Goal: Task Accomplishment & Management: Use online tool/utility

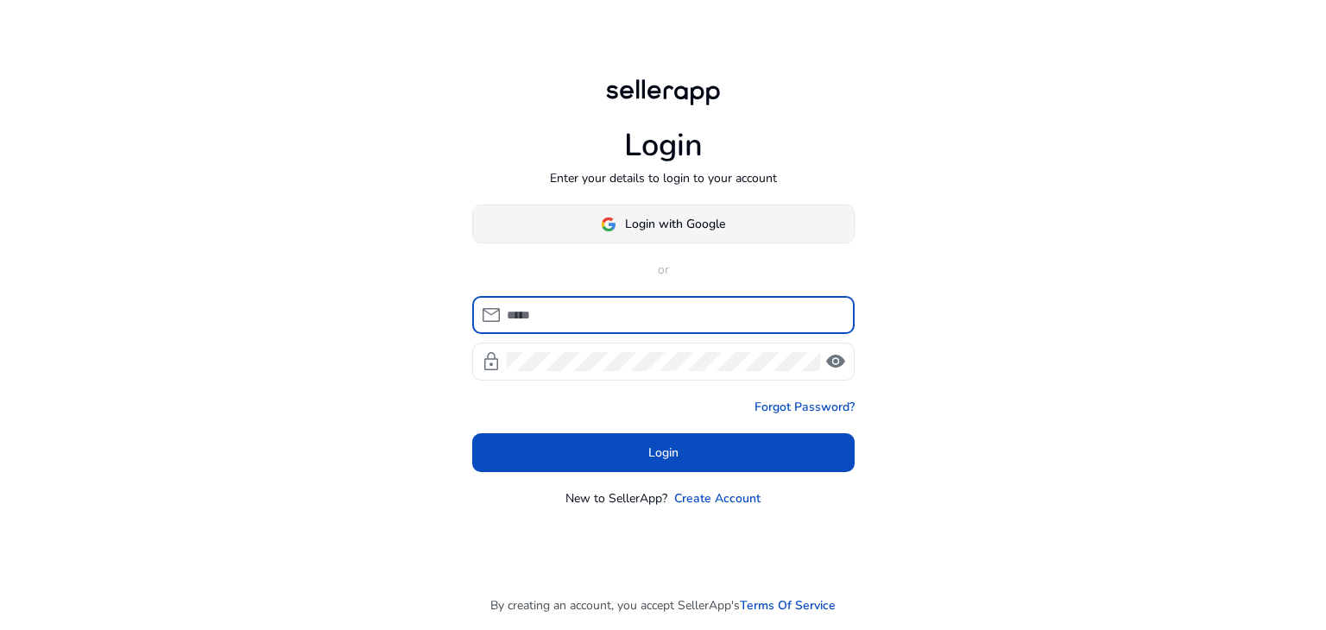
type input "**********"
click at [600, 217] on body "**********" at bounding box center [663, 315] width 1326 height 630
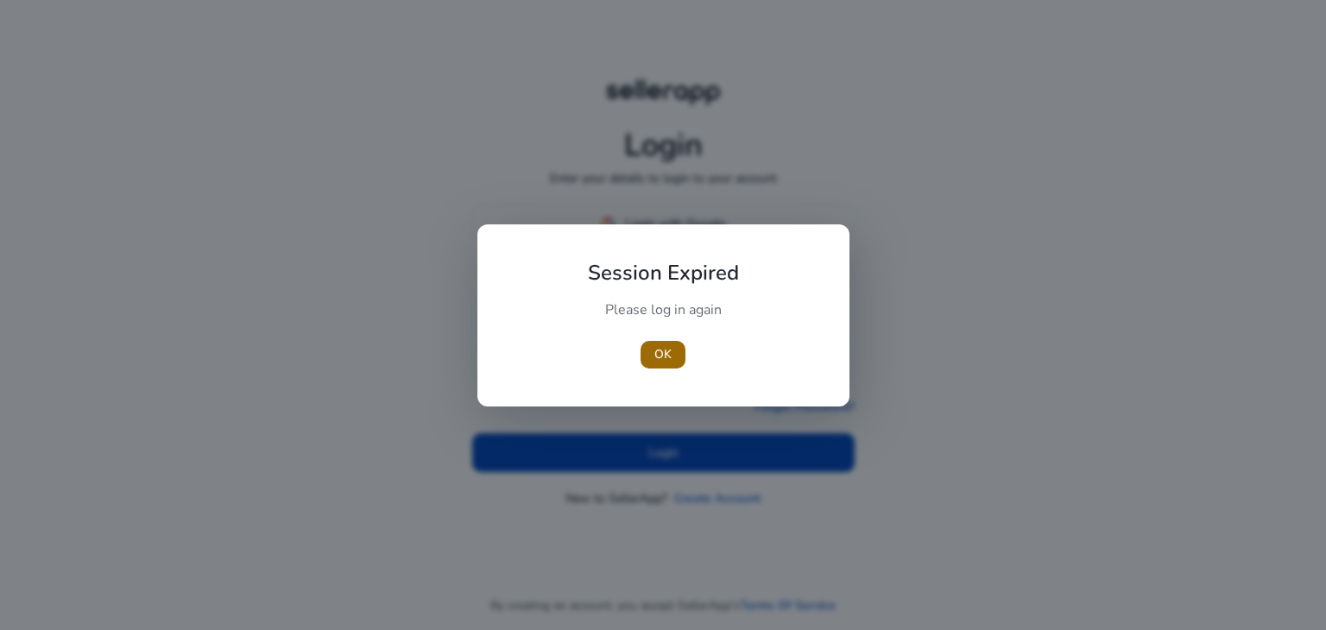
click at [658, 350] on span "OK" at bounding box center [662, 354] width 17 height 18
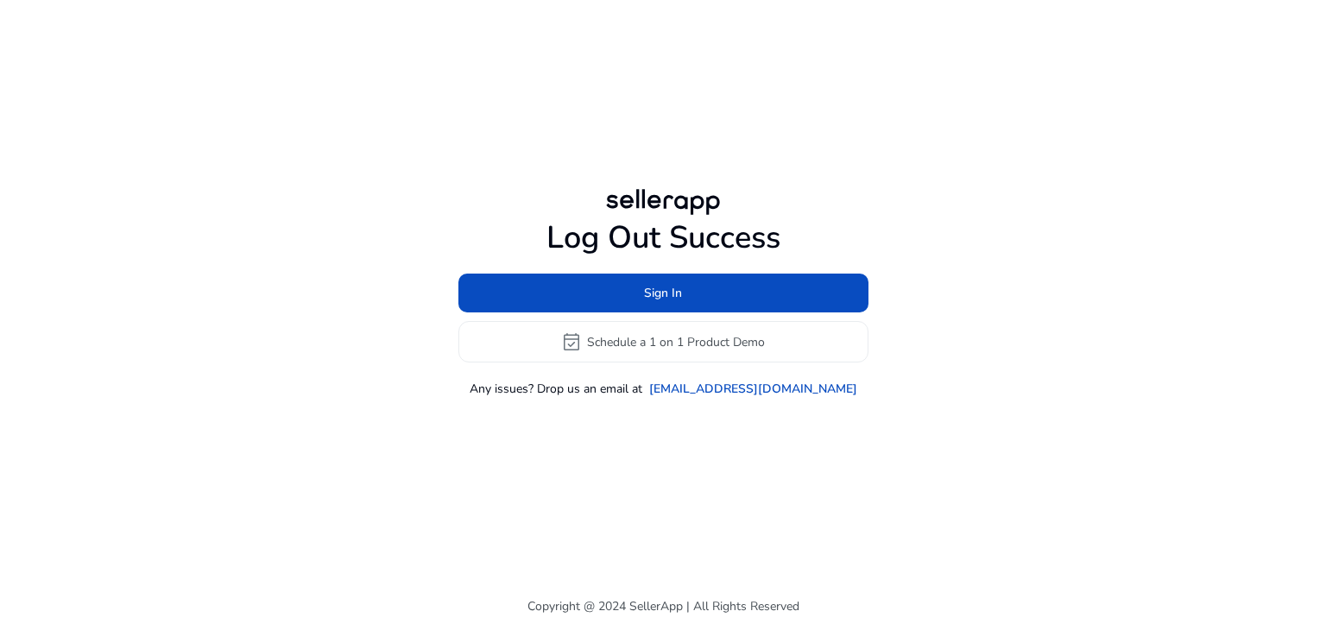
click at [673, 231] on h1 "Log Out Success" at bounding box center [663, 237] width 410 height 37
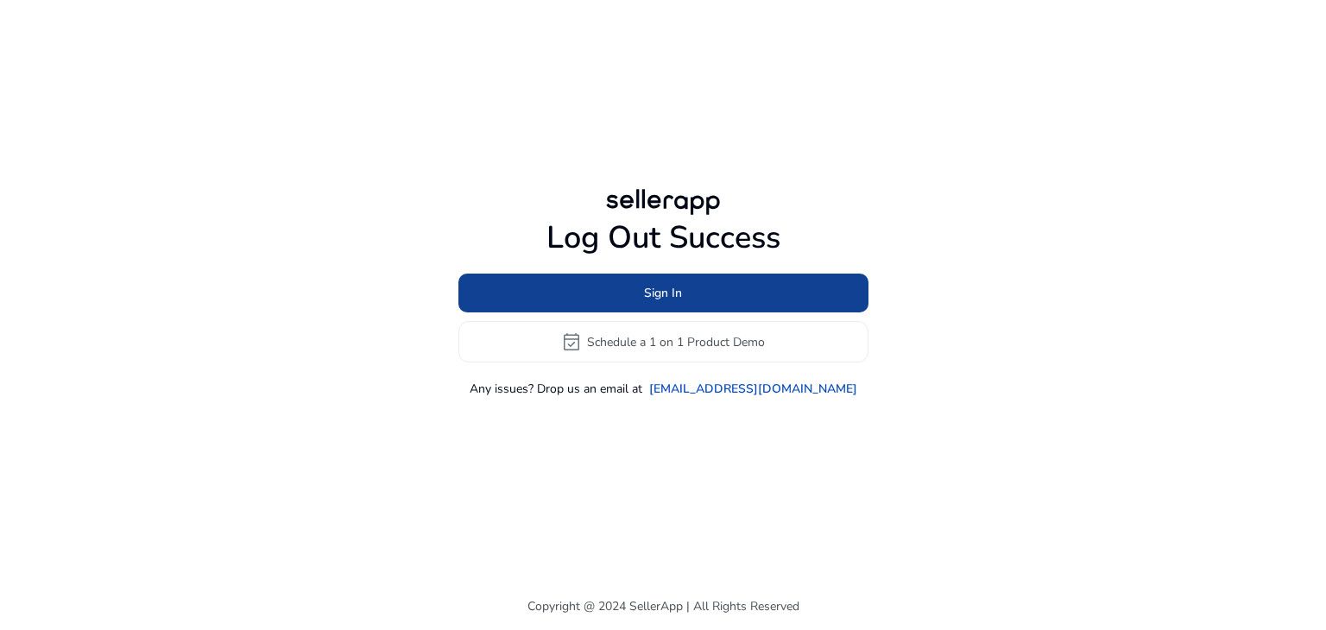
click at [701, 277] on span at bounding box center [663, 293] width 410 height 41
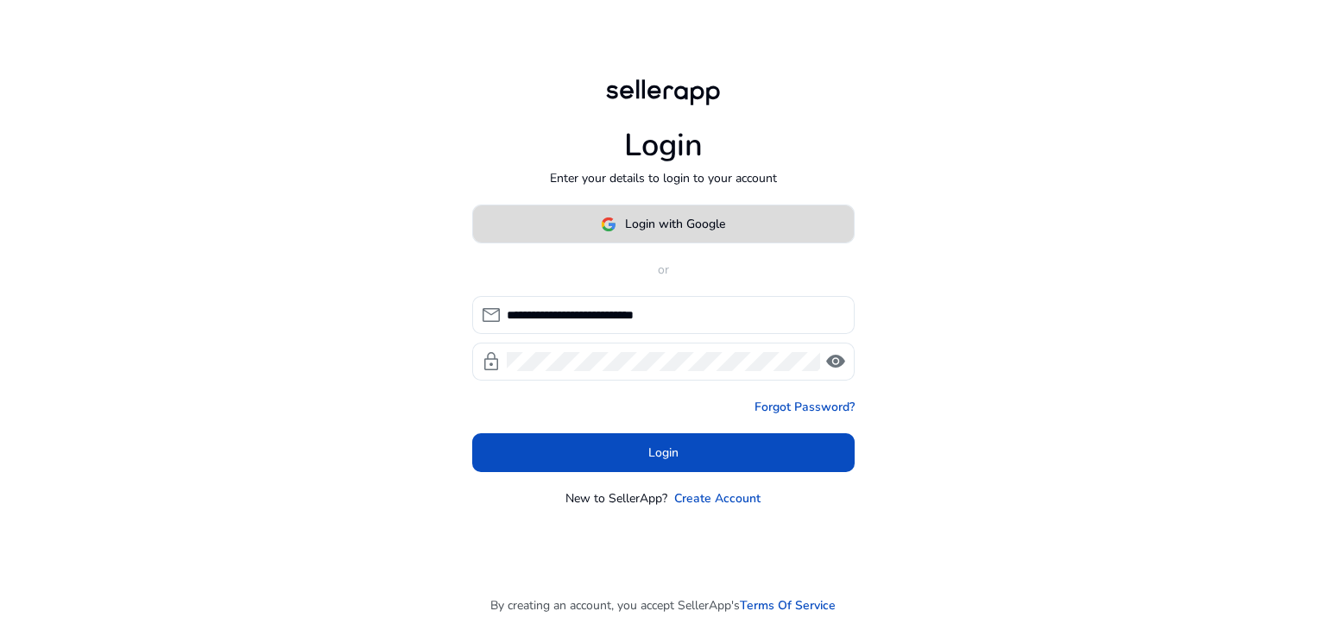
click at [704, 215] on span "Login with Google" at bounding box center [675, 224] width 100 height 18
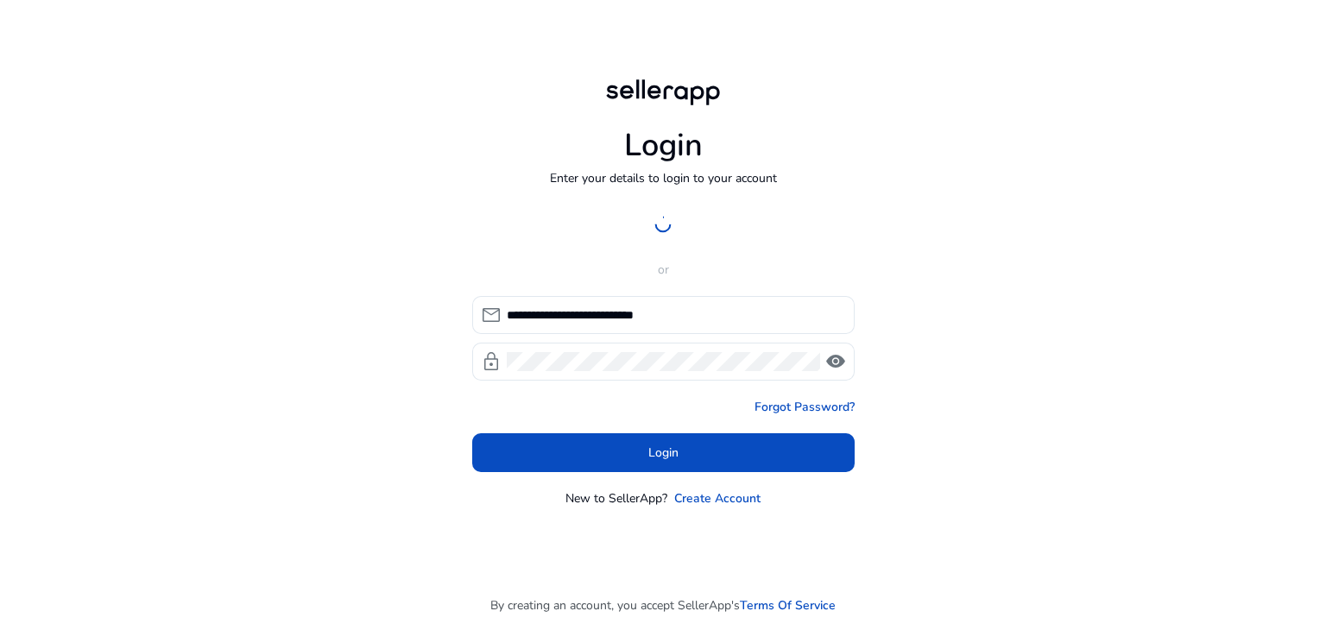
click at [1002, 273] on div "**********" at bounding box center [663, 315] width 1326 height 630
click at [832, 363] on span "visibility" at bounding box center [835, 361] width 21 height 21
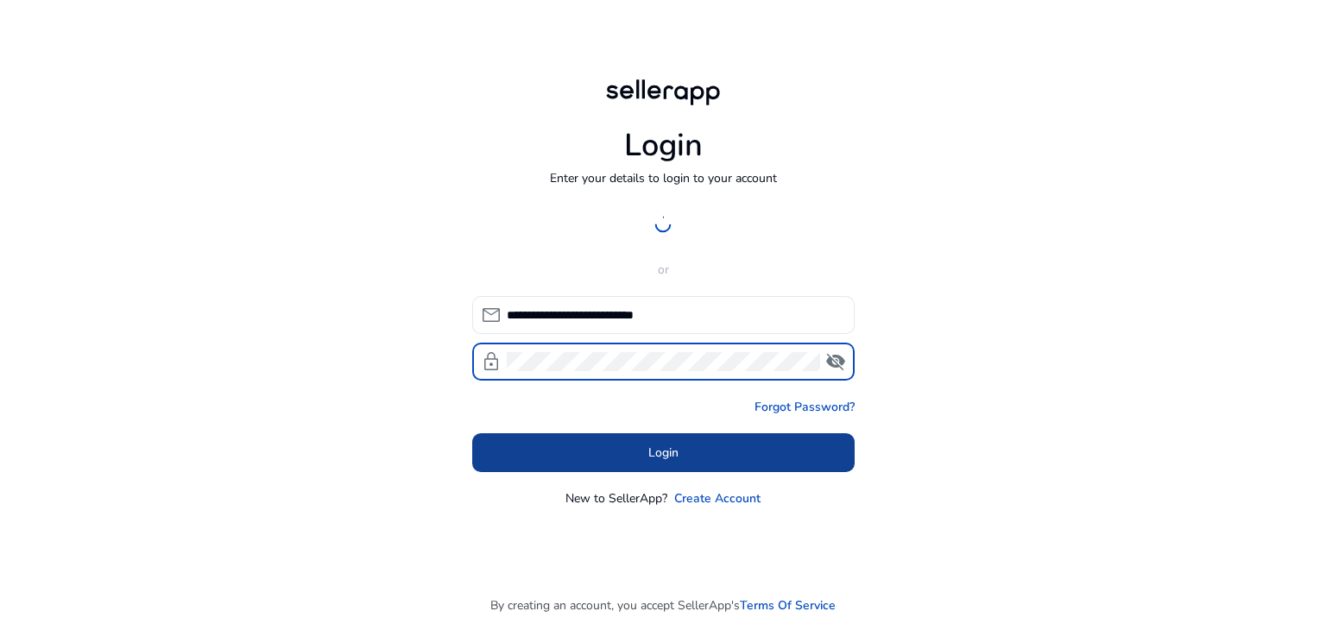
click at [665, 450] on span "Login" at bounding box center [663, 453] width 30 height 18
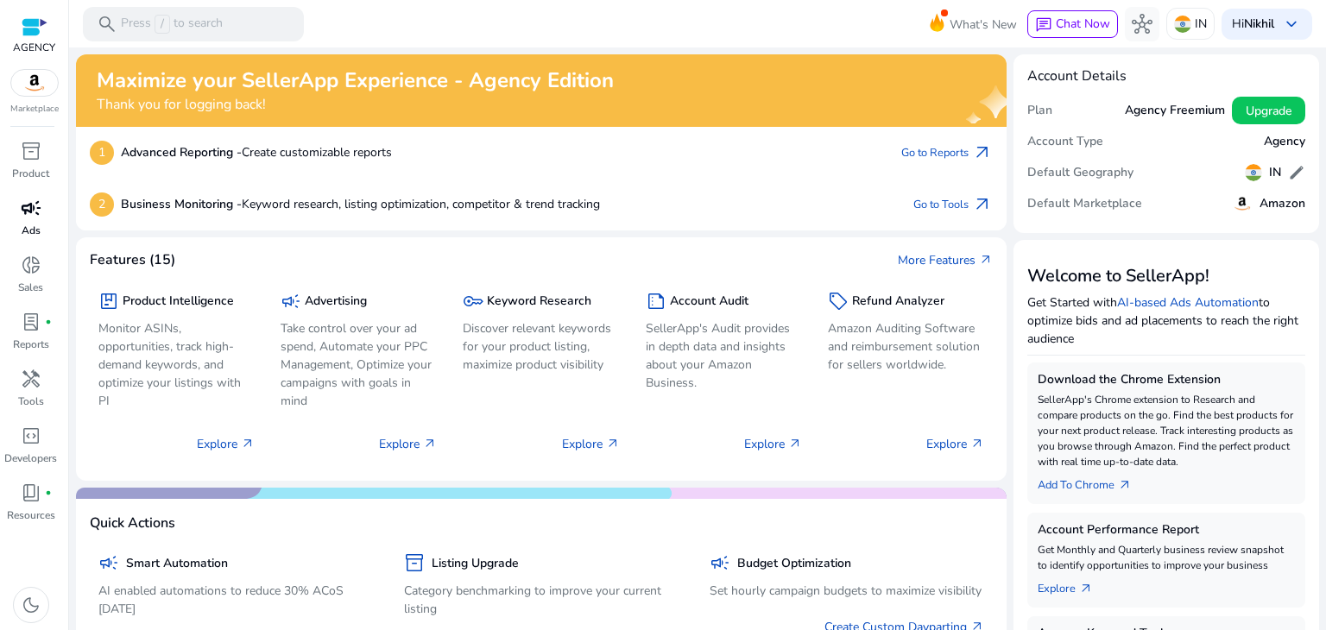
click at [36, 217] on span "campaign" at bounding box center [31, 208] width 21 height 21
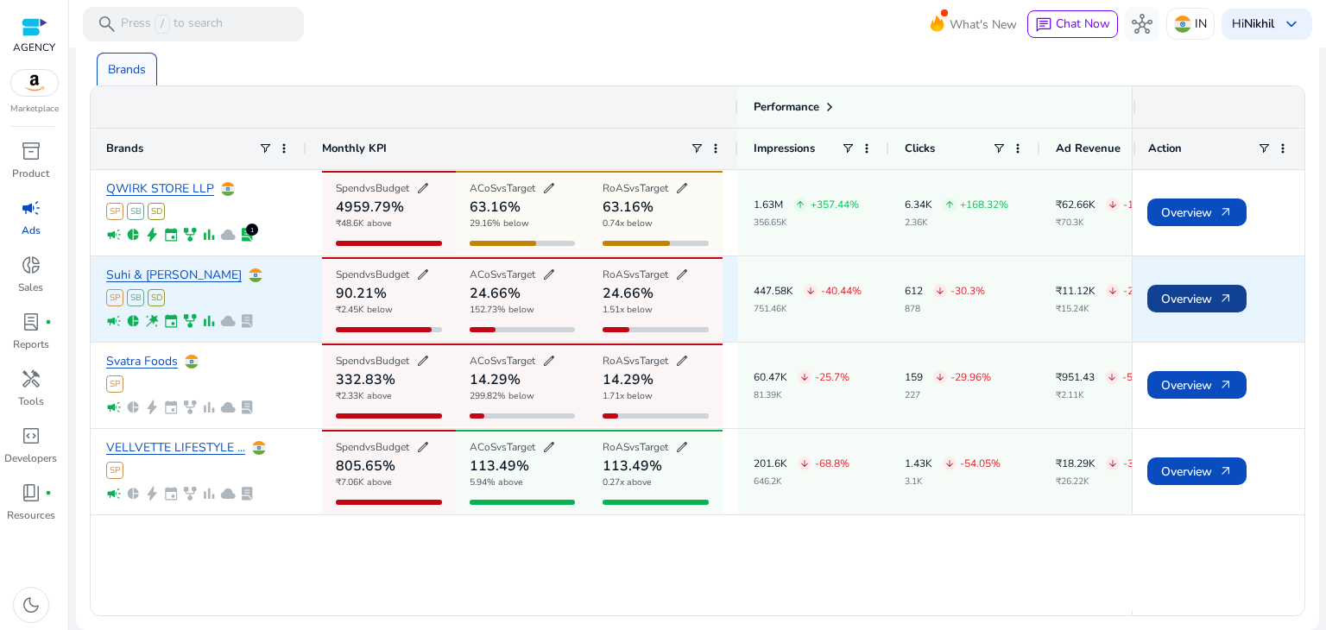
click at [1163, 305] on span "Overview arrow_outward" at bounding box center [1197, 298] width 72 height 35
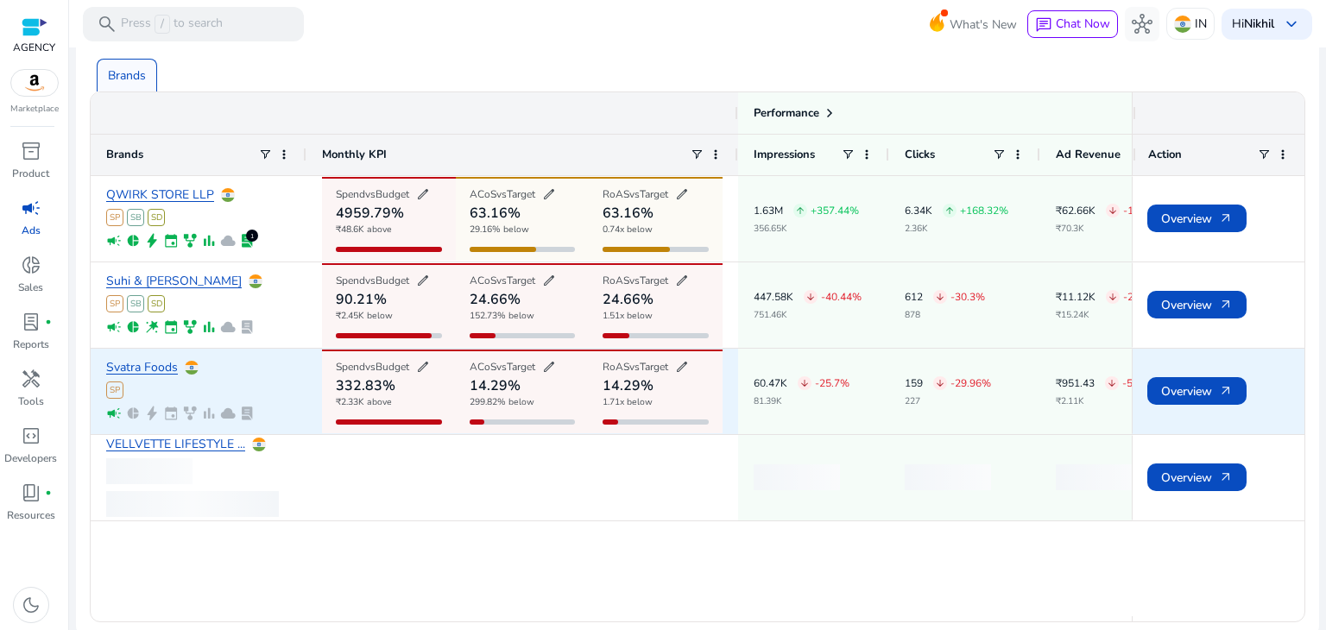
scroll to position [106, 0]
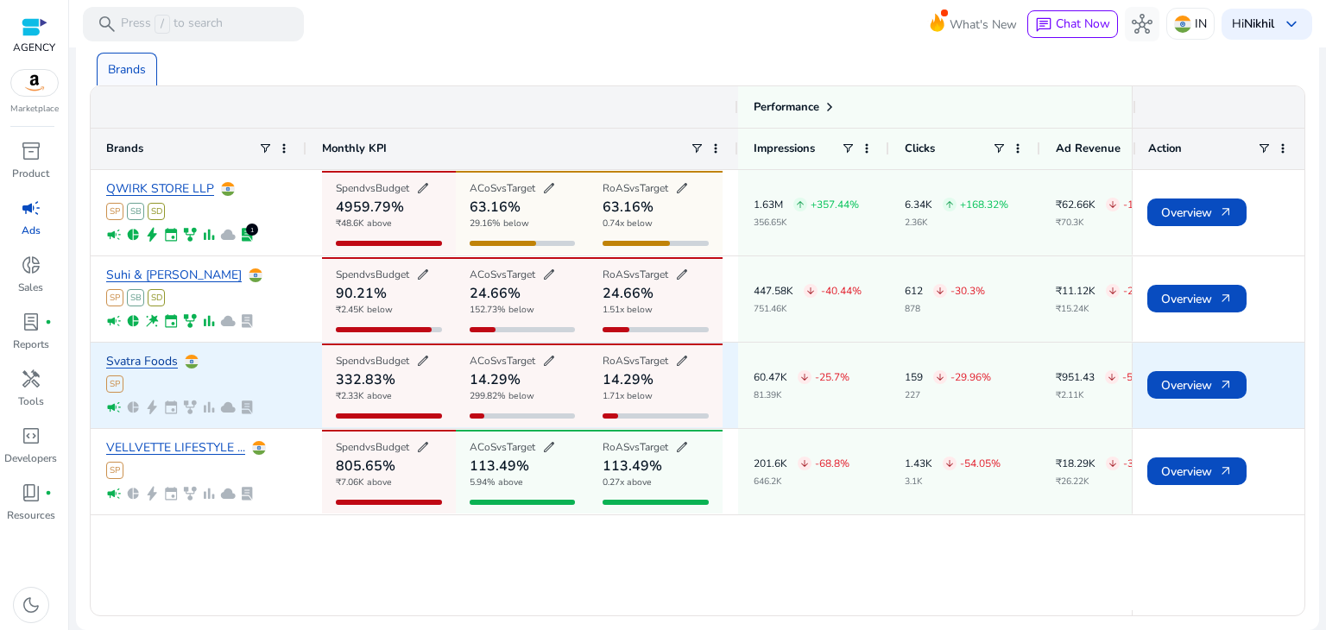
click at [150, 361] on link "Svatra Foods" at bounding box center [142, 362] width 72 height 13
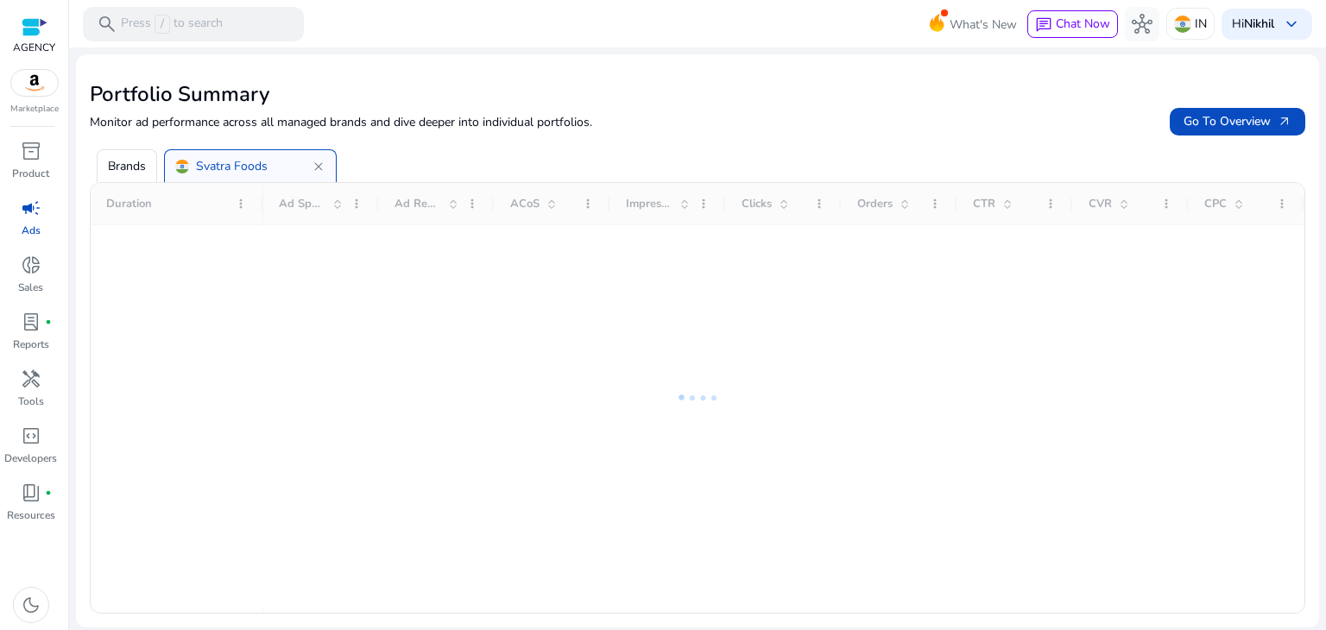
scroll to position [0, 0]
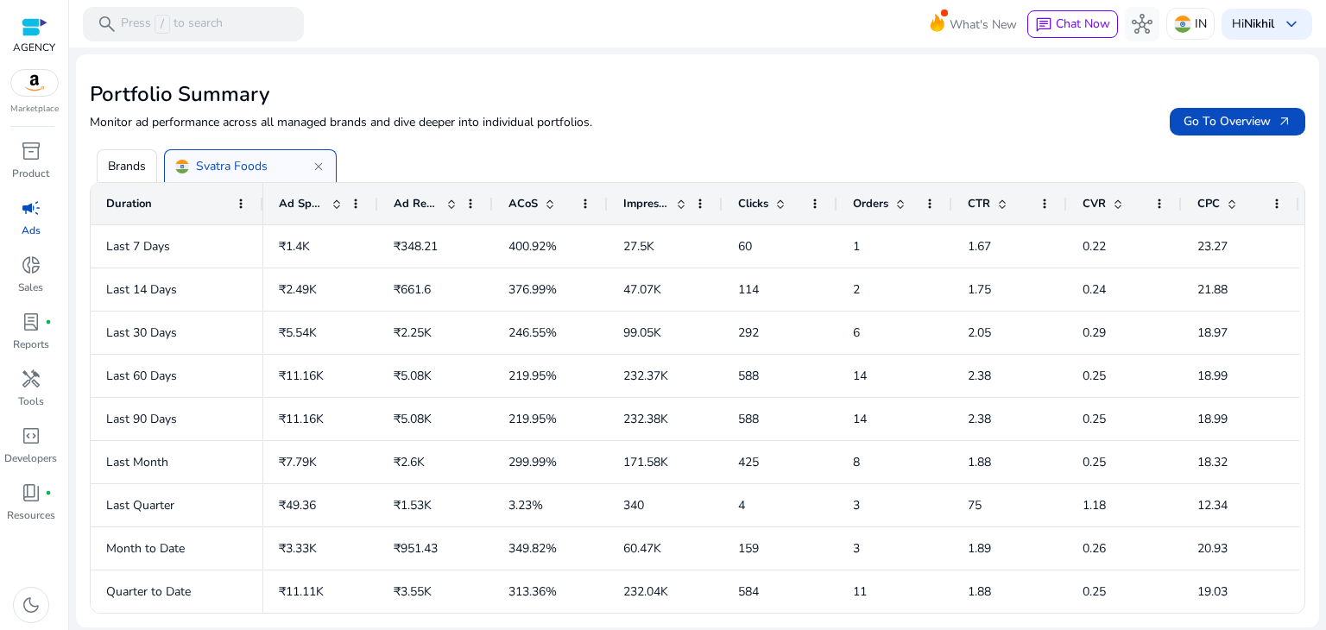
click at [633, 165] on div "Brands Svatra Foods close" at bounding box center [701, 158] width 1222 height 47
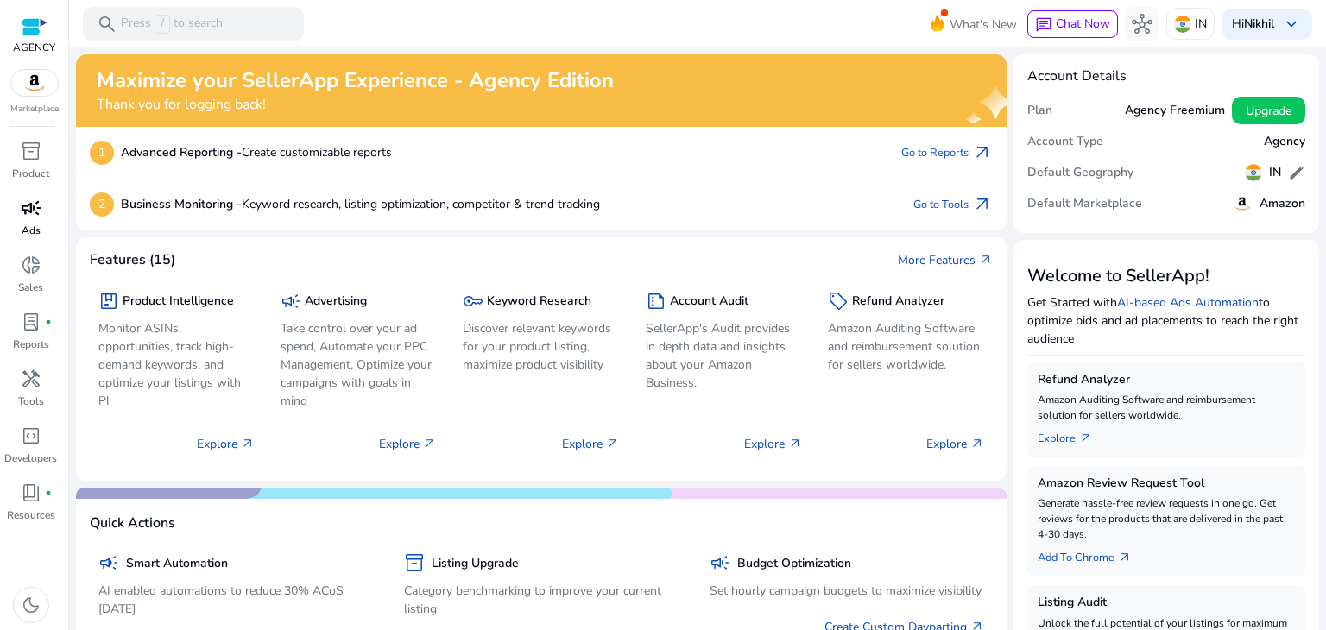
click at [29, 213] on span "campaign" at bounding box center [31, 208] width 21 height 21
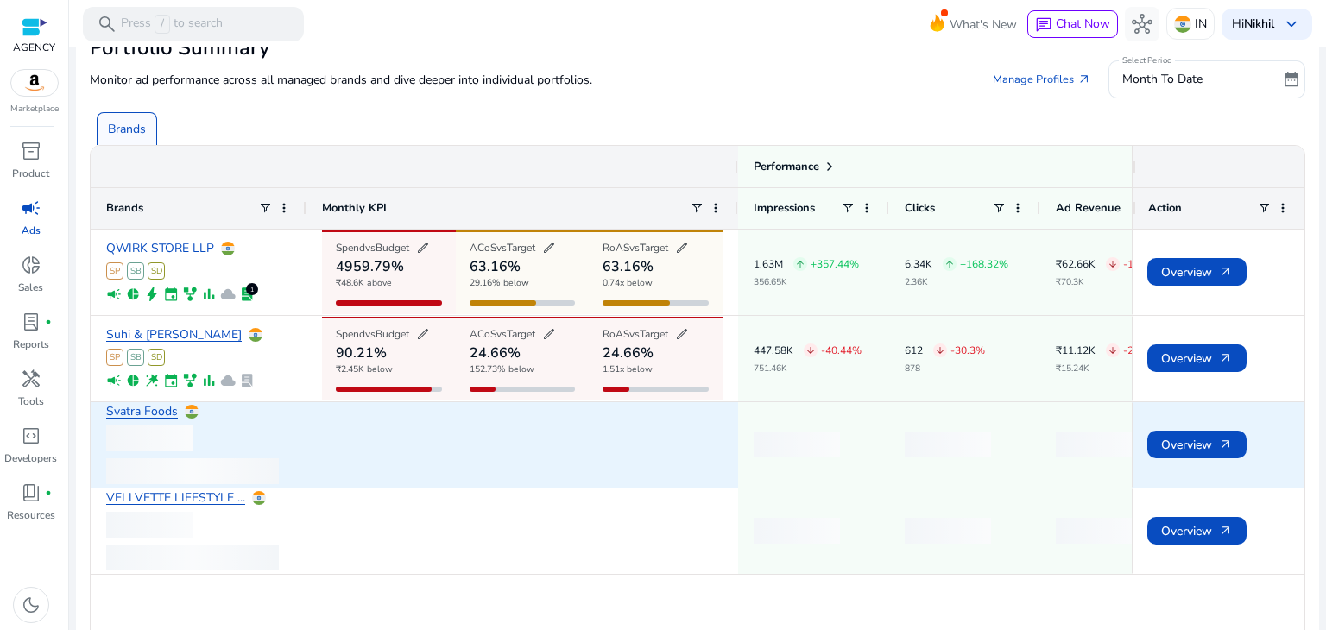
scroll to position [106, 0]
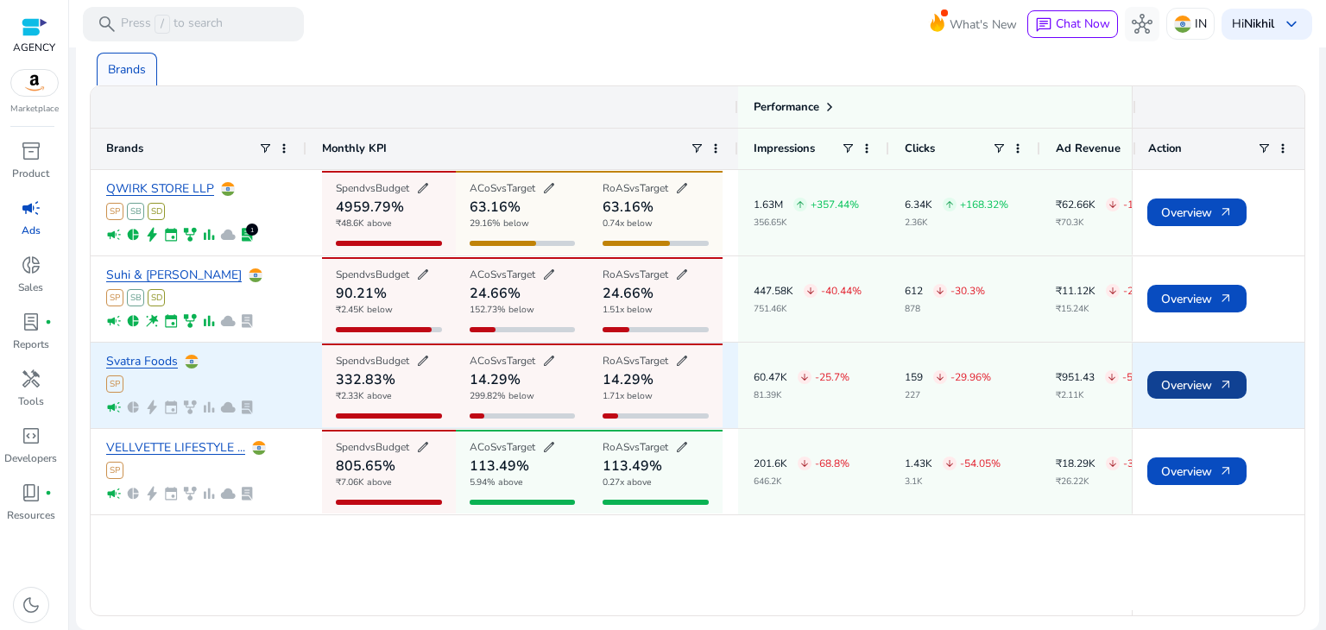
click at [1211, 387] on span "Overview arrow_outward" at bounding box center [1197, 385] width 72 height 35
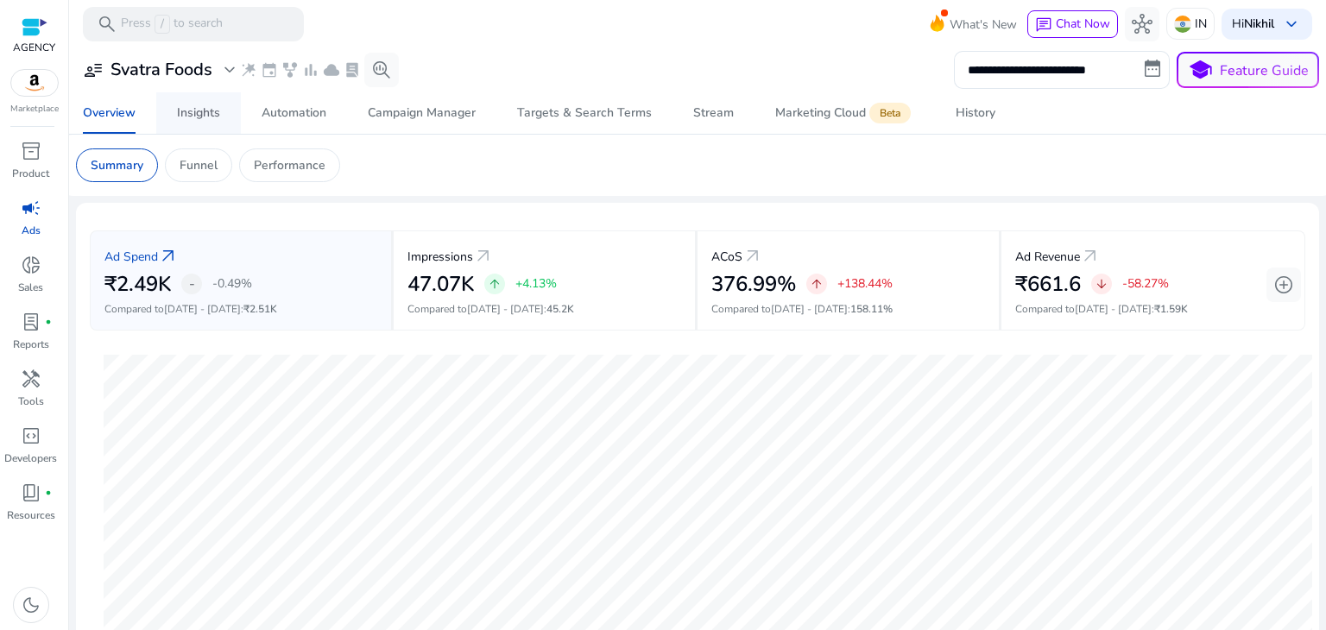
click at [190, 118] on div "Insights" at bounding box center [198, 113] width 43 height 12
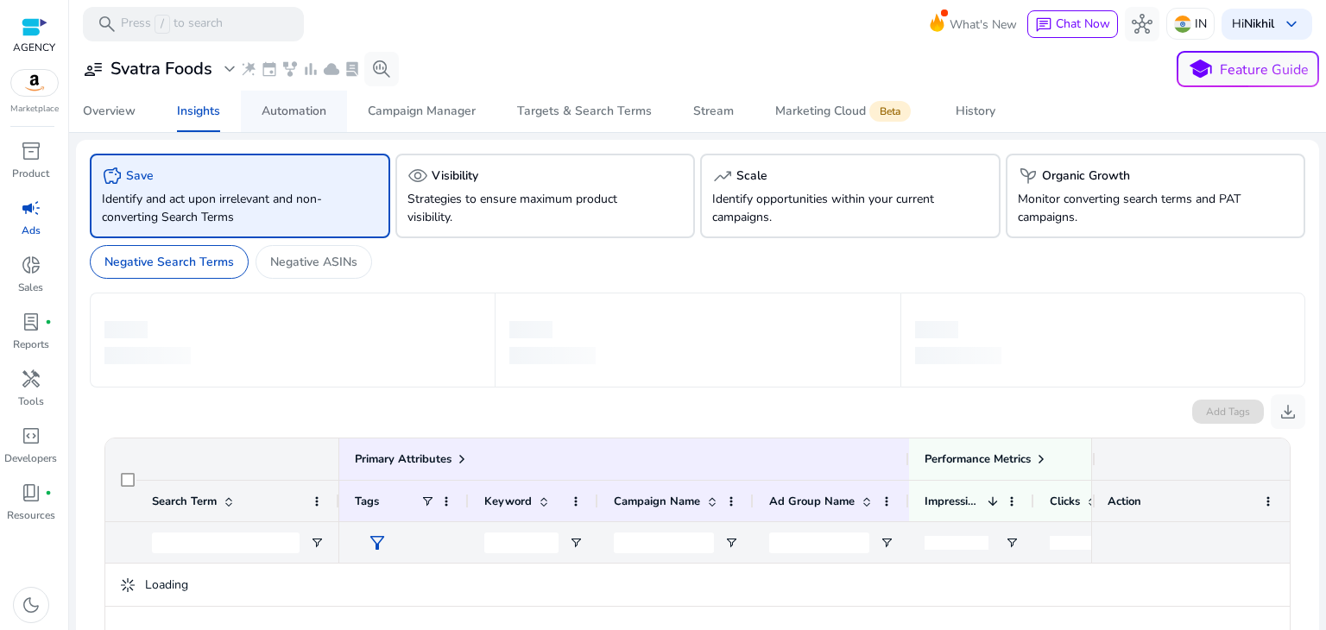
click at [320, 110] on div "Automation" at bounding box center [293, 111] width 65 height 12
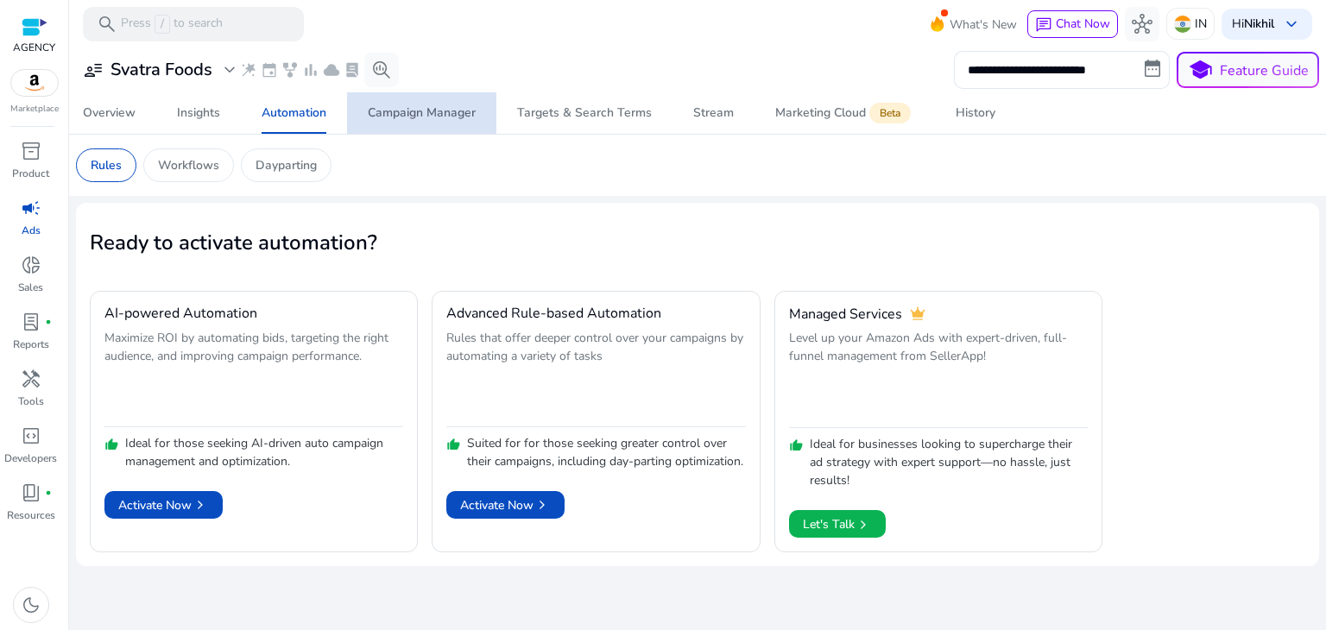
click at [418, 119] on div "Campaign Manager" at bounding box center [422, 113] width 108 height 12
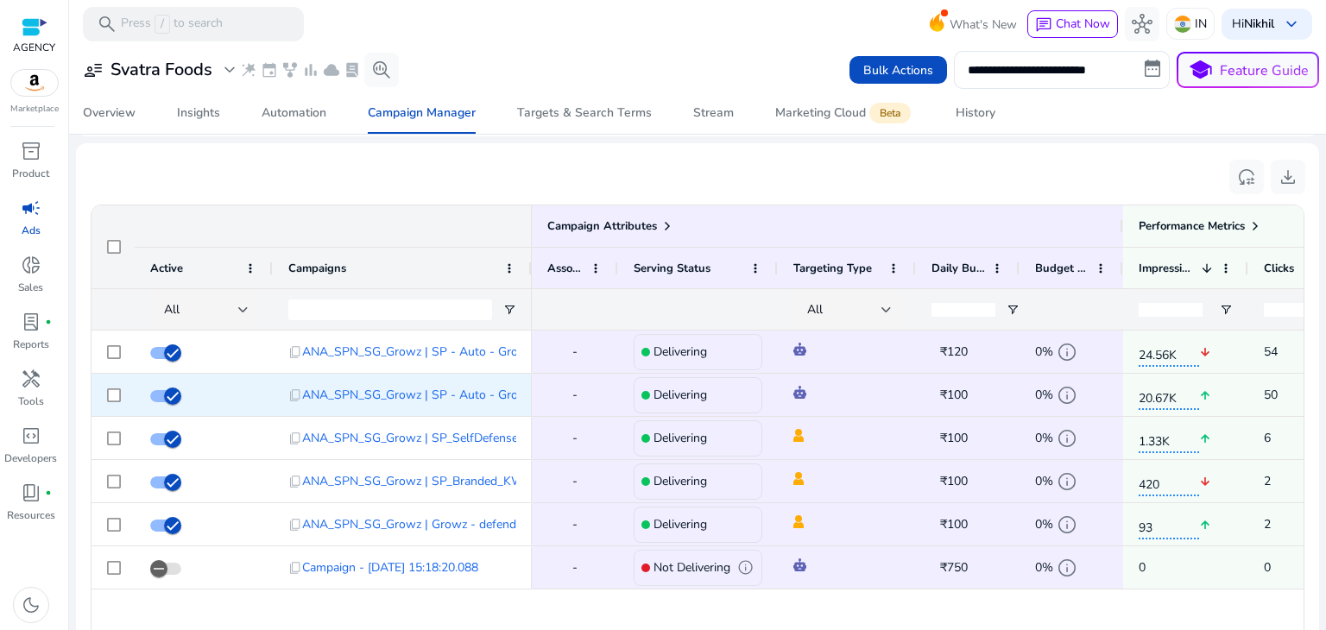
scroll to position [1140, 0]
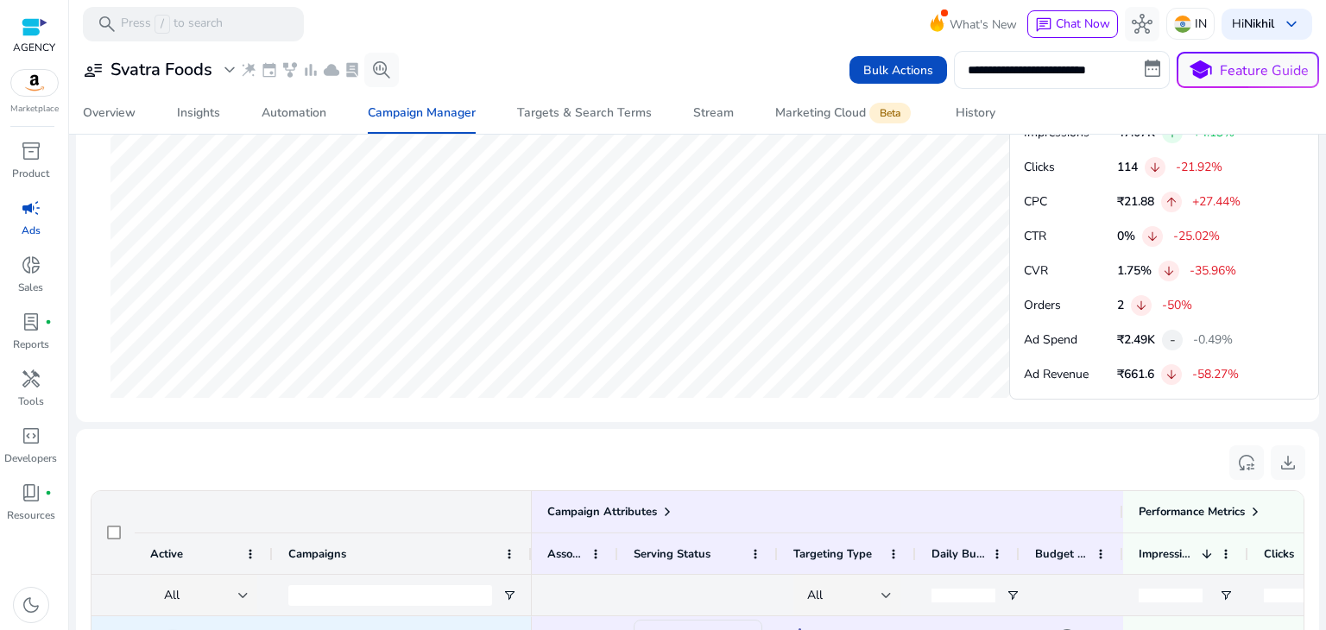
scroll to position [795, 0]
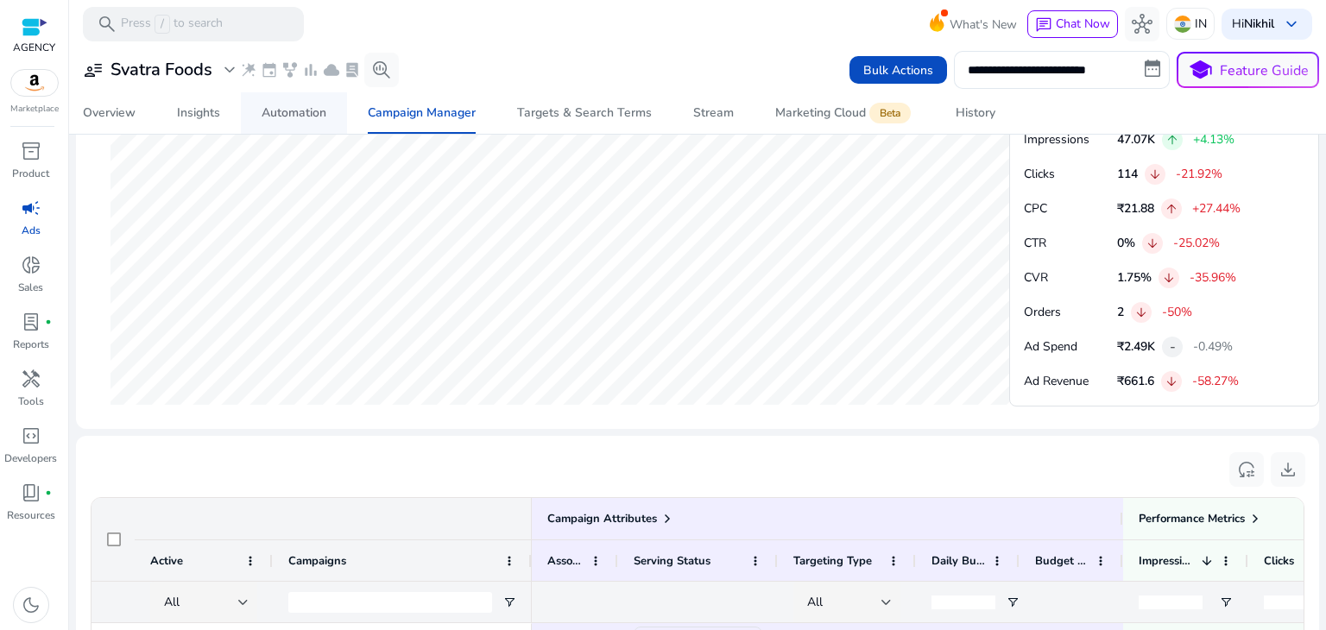
click at [279, 110] on div "Automation" at bounding box center [293, 113] width 65 height 12
